Goal: Information Seeking & Learning: Learn about a topic

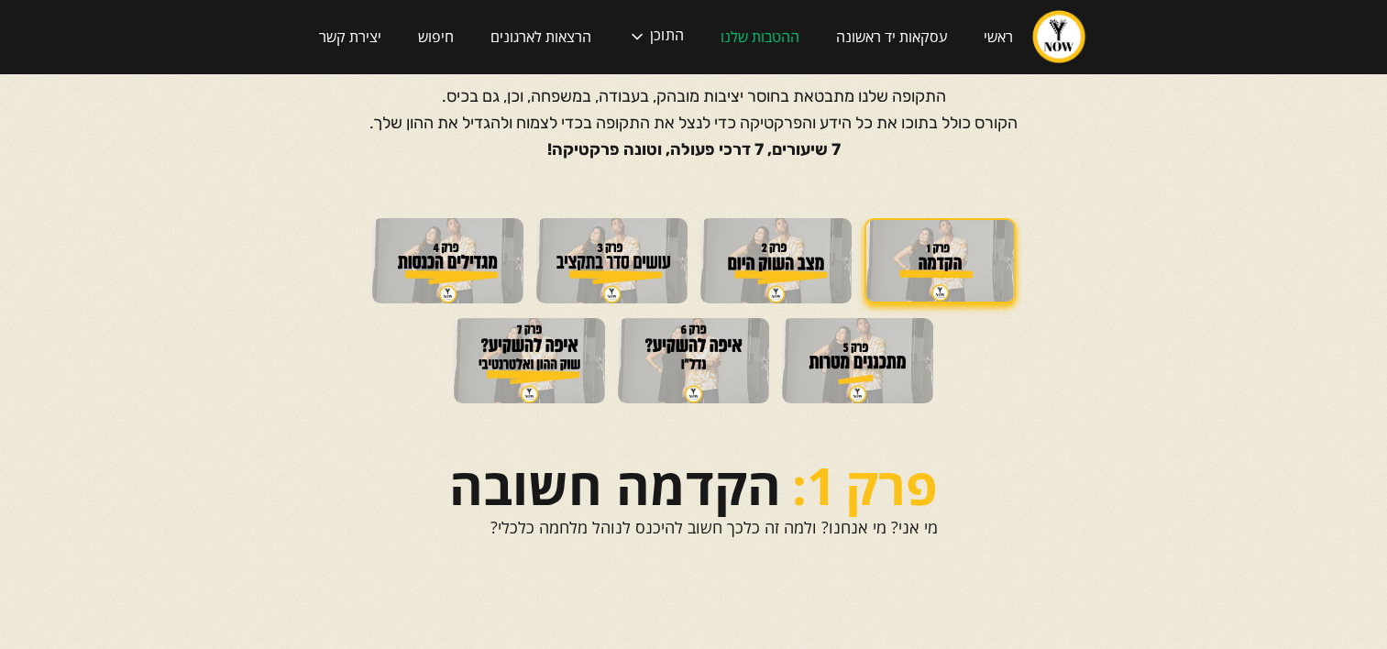
scroll to position [133, 0]
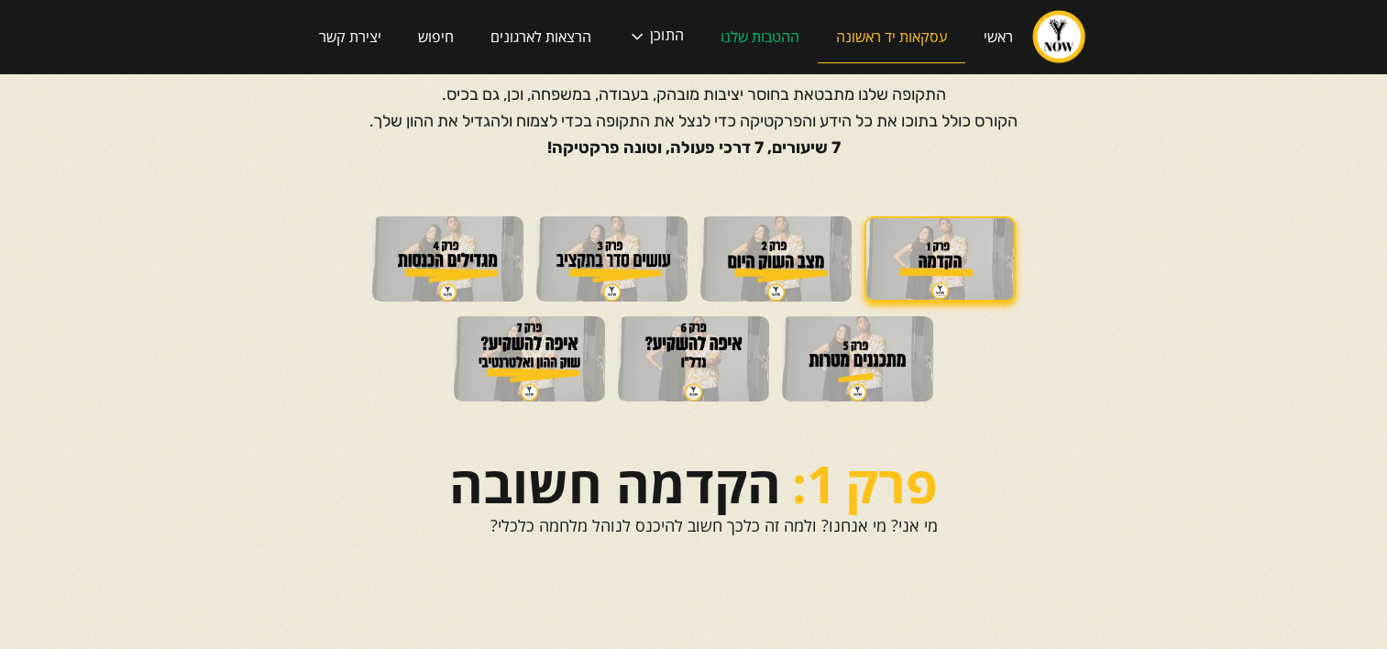
click at [886, 45] on link "עסקאות יד ראשונה" at bounding box center [892, 37] width 148 height 52
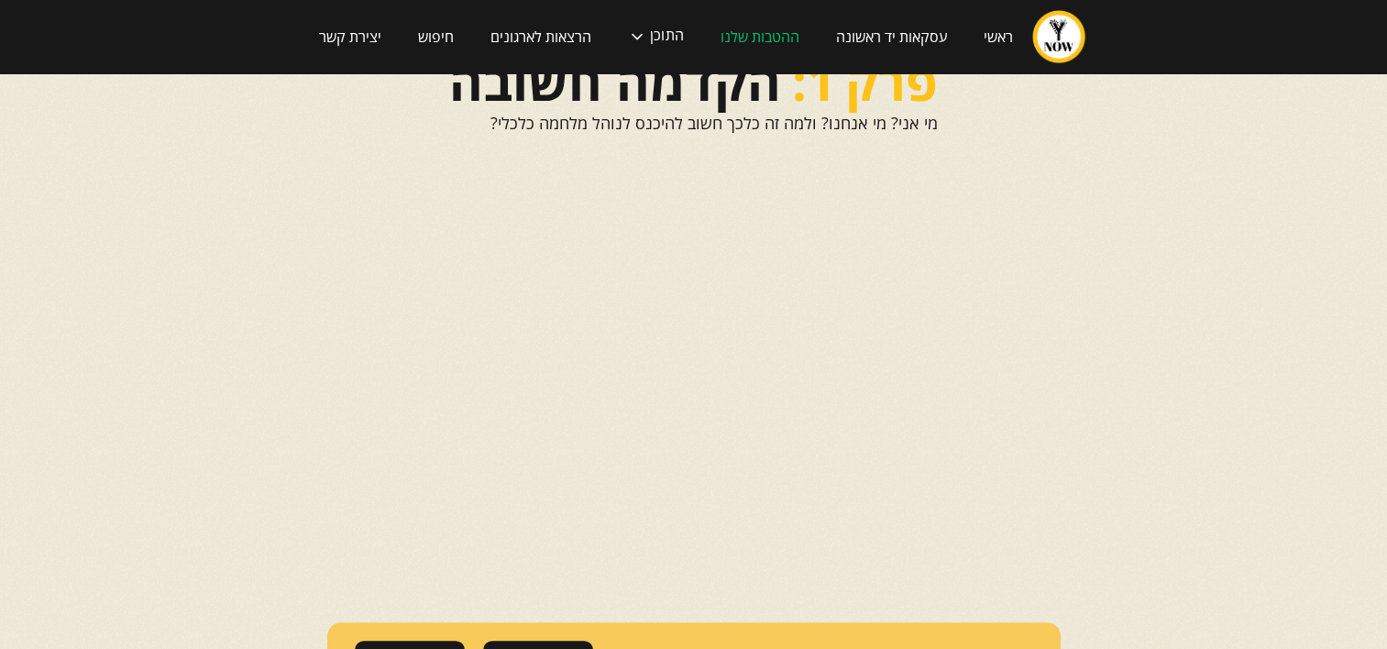
scroll to position [536, 0]
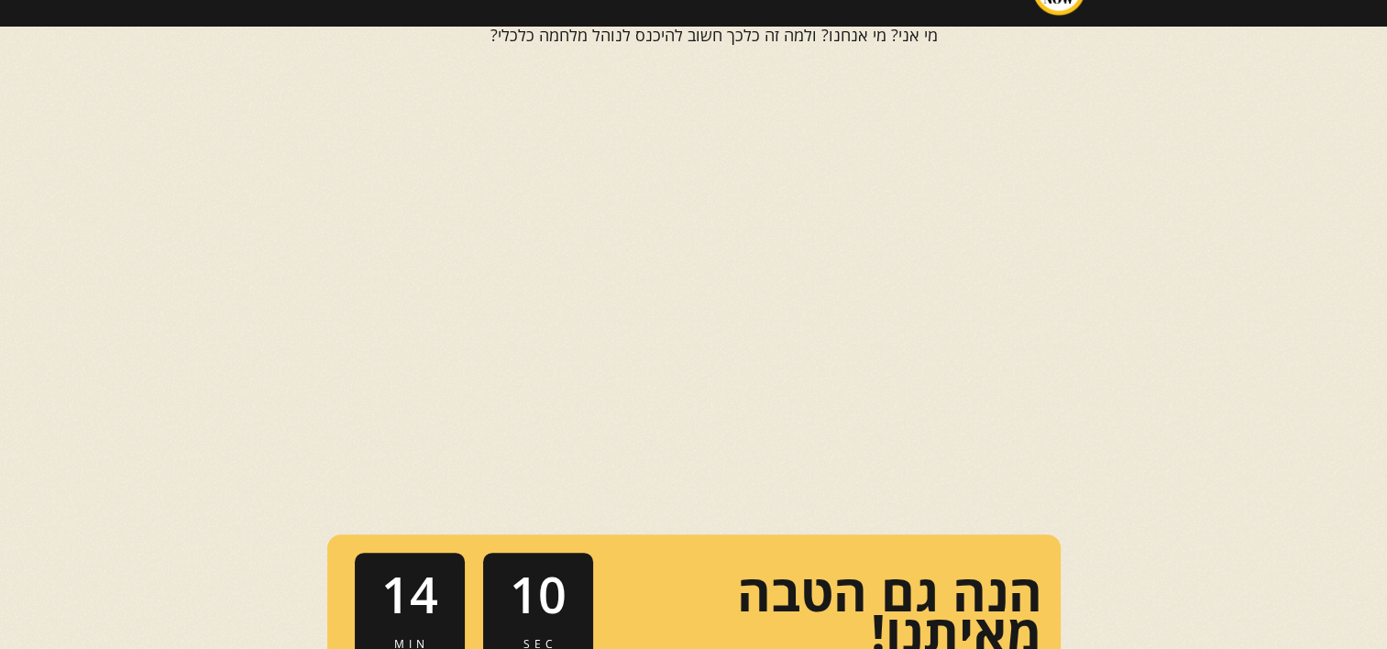
scroll to position [646, 0]
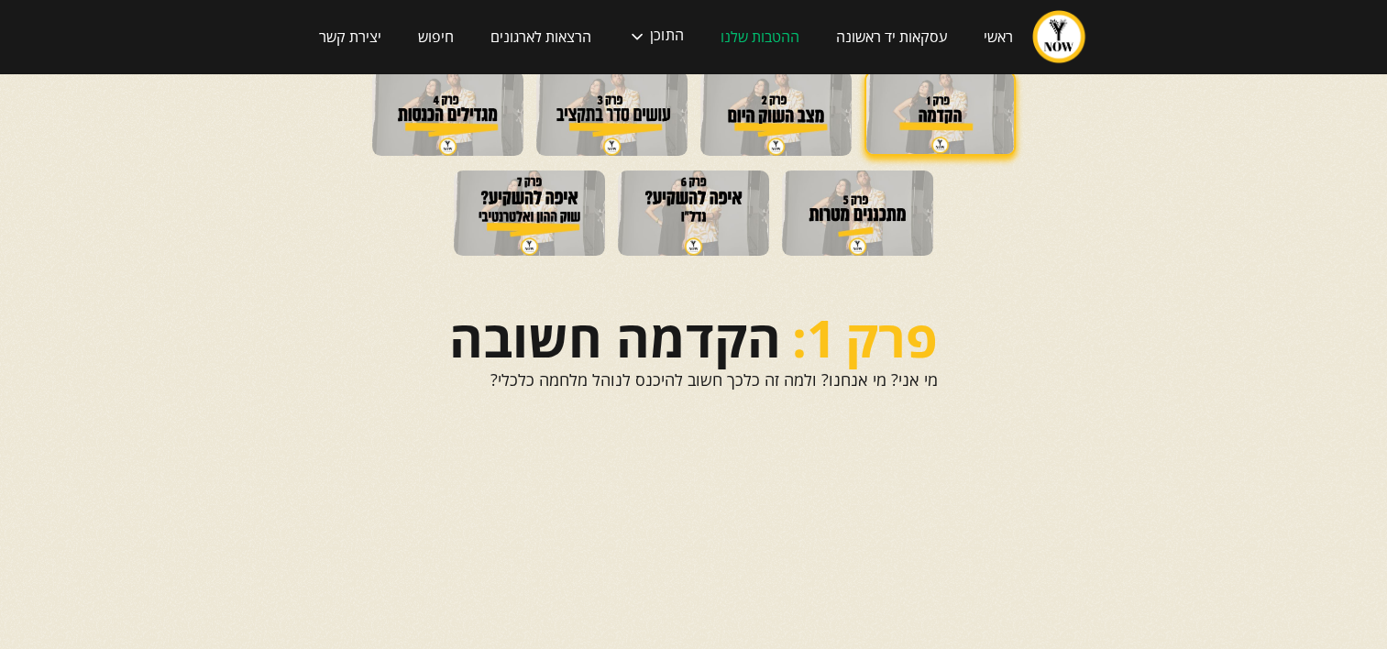
scroll to position [243, 0]
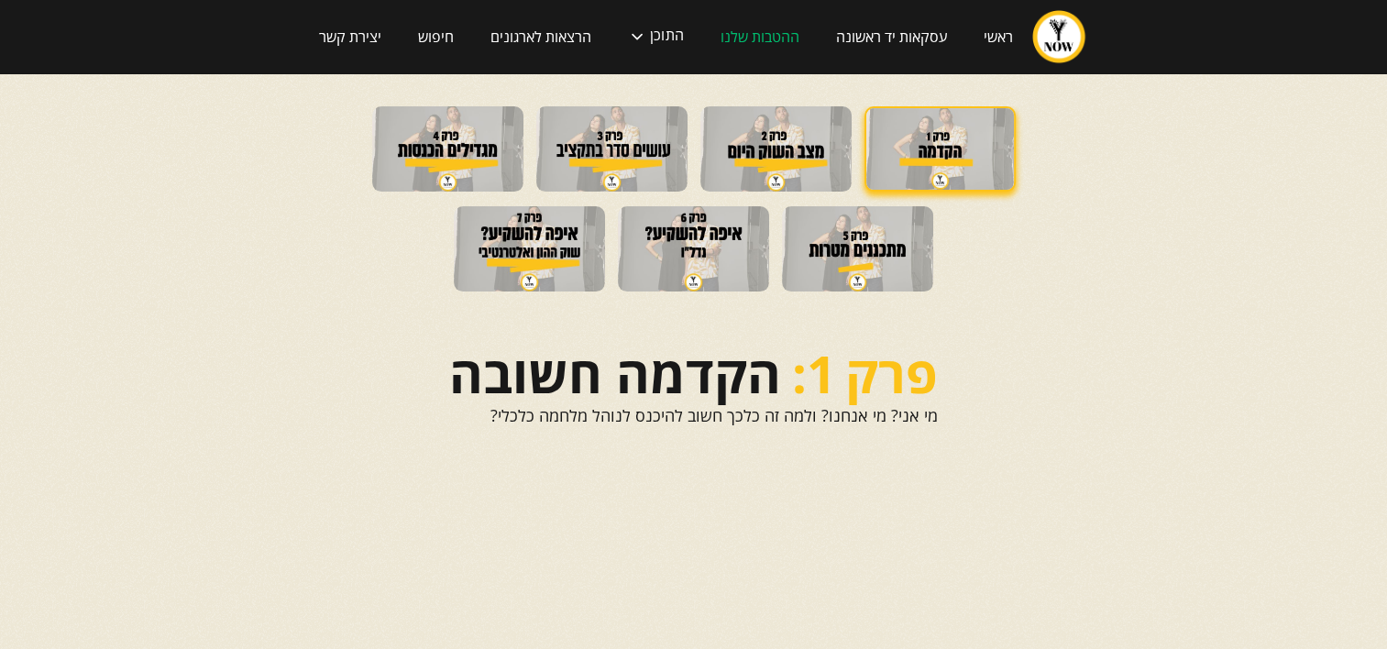
click at [768, 121] on img at bounding box center [776, 148] width 151 height 85
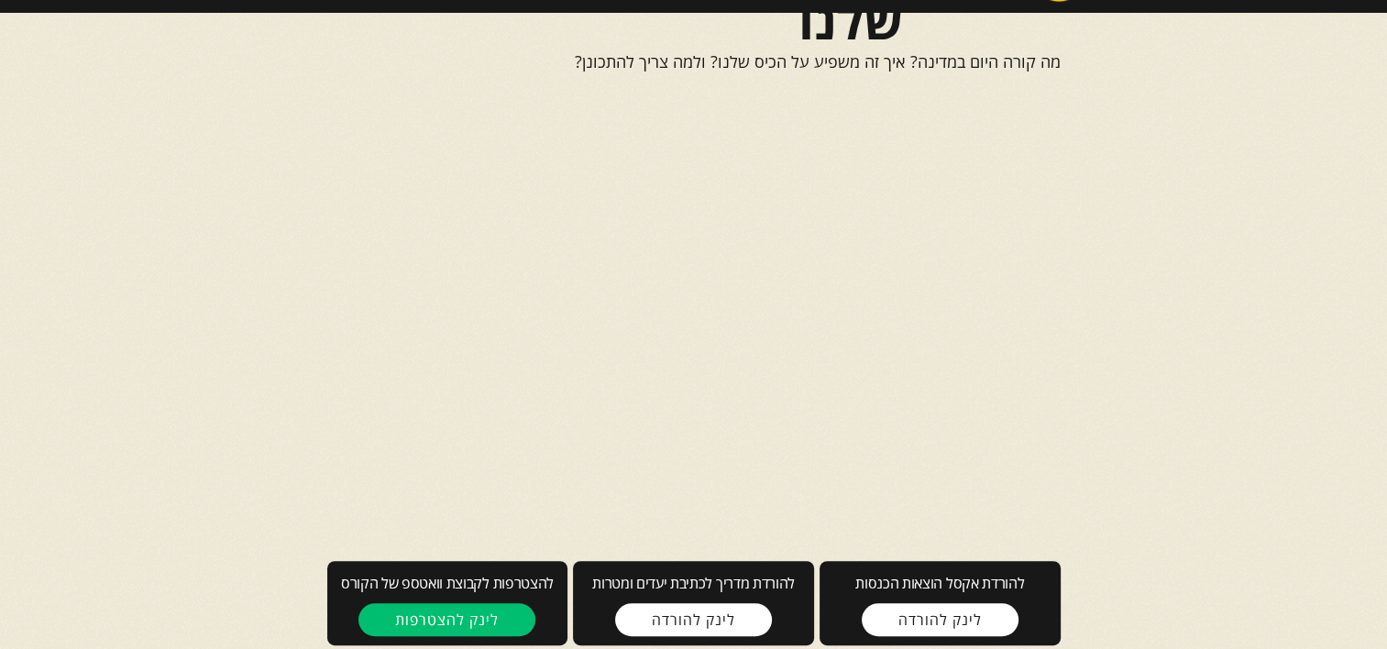
scroll to position [70, 0]
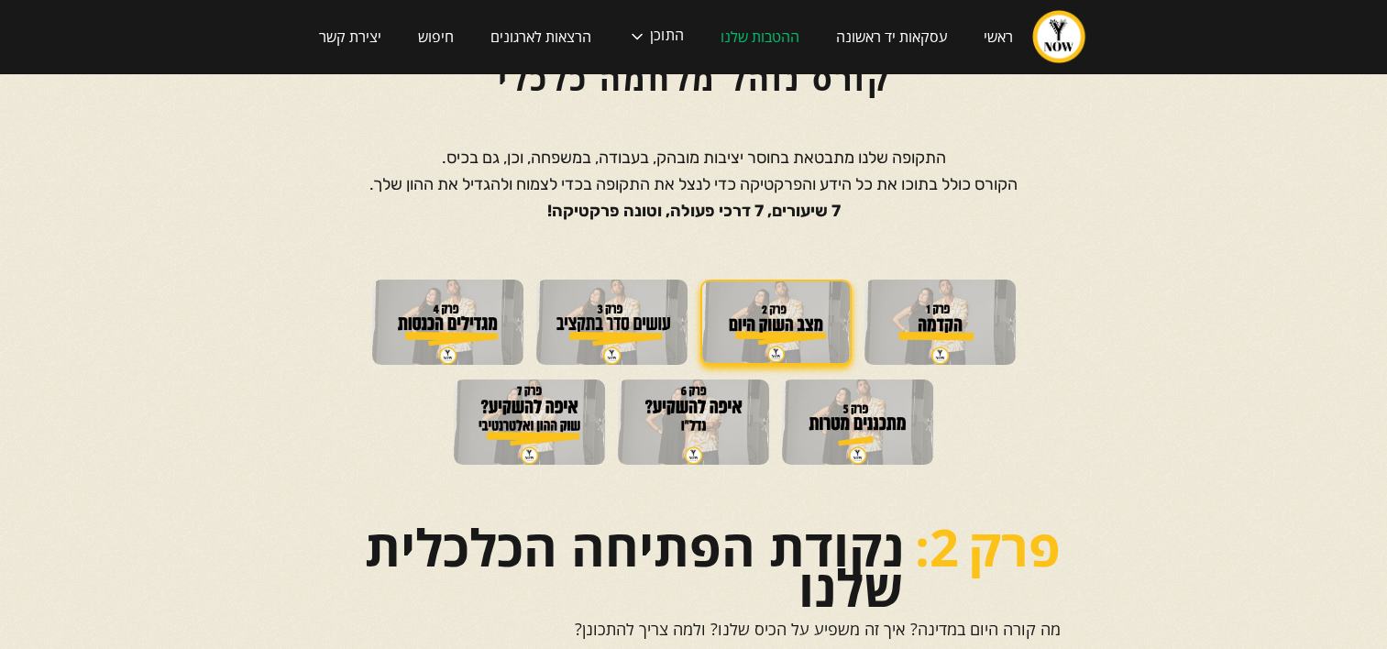
click at [661, 306] on img at bounding box center [611, 322] width 151 height 85
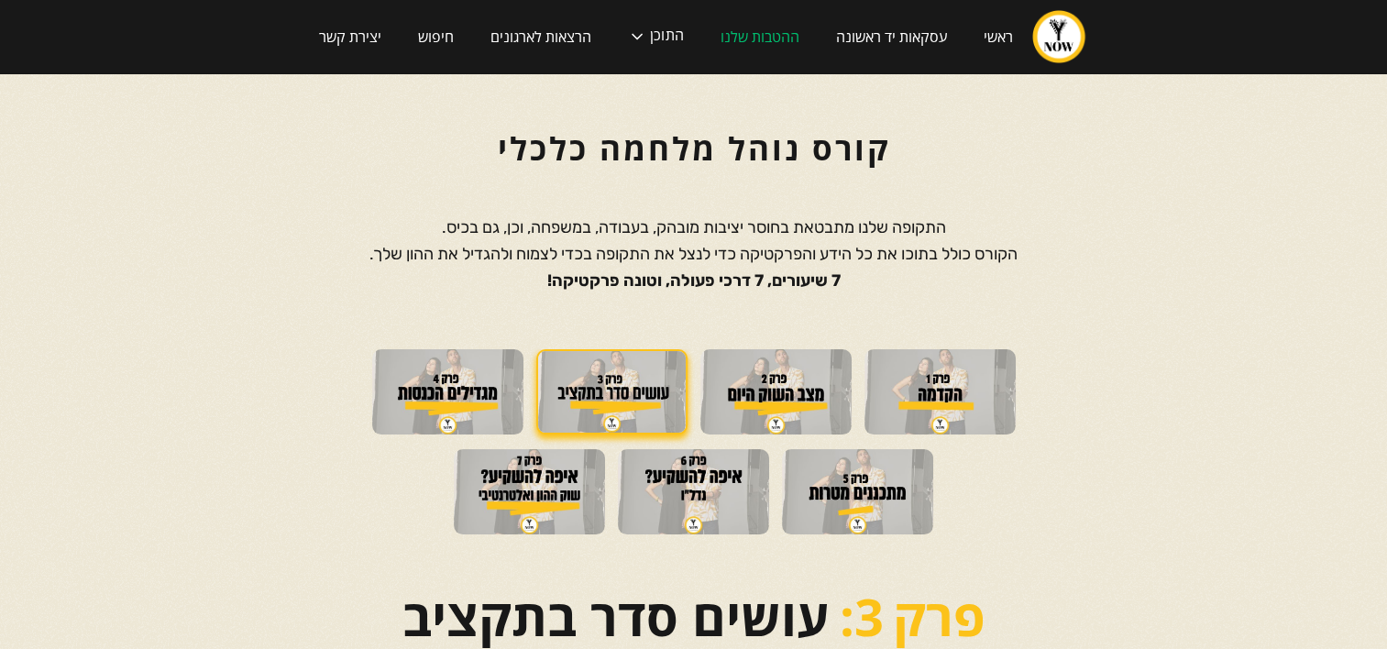
click at [147, 181] on section "קורס נוהל מלחמה כלכלי התקופה שלנו מתבטאת בחוסר יציבות מובהק, בעבודה, במשפחה, וכ…" at bounding box center [693, 192] width 1387 height 239
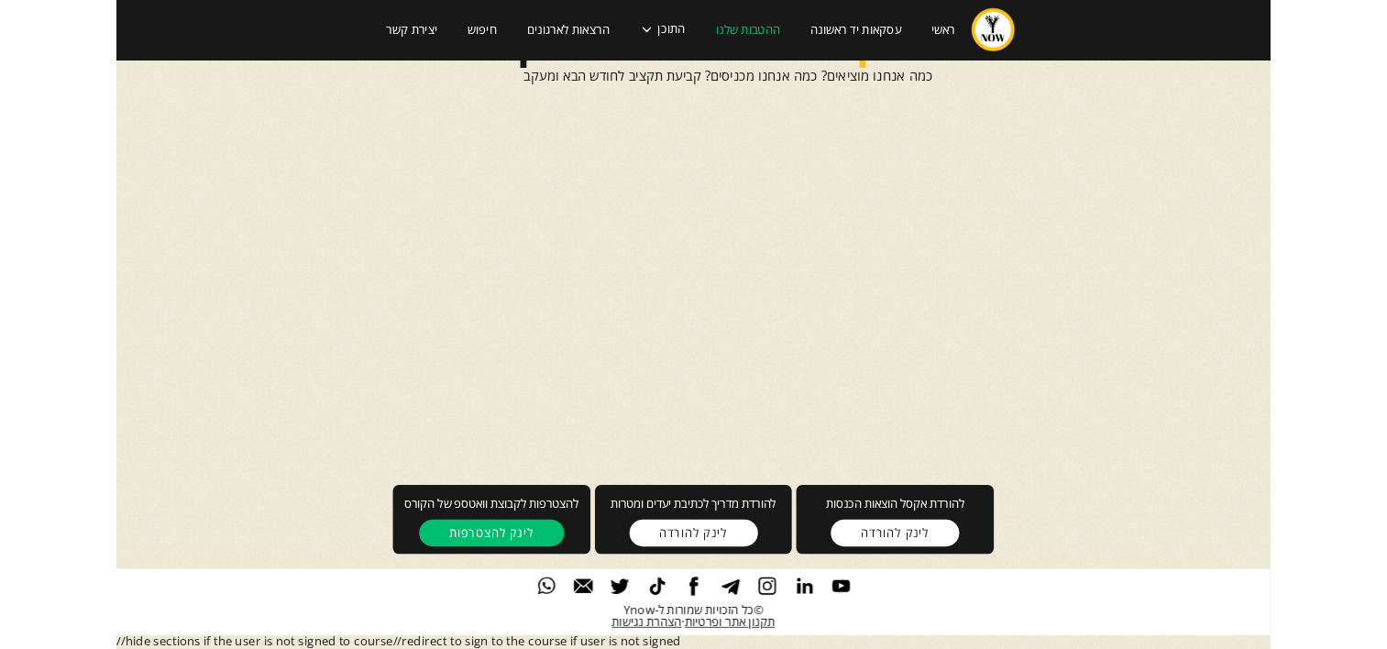
scroll to position [587, 0]
